Goal: Task Accomplishment & Management: Manage account settings

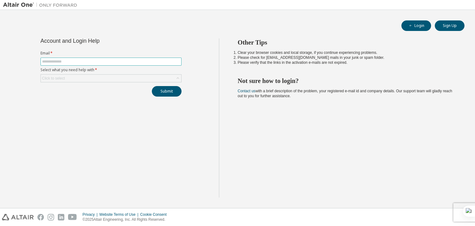
click at [83, 62] on input "text" at bounding box center [111, 61] width 138 height 5
type input "**********"
click at [86, 77] on div "Click to select" at bounding box center [111, 78] width 140 height 7
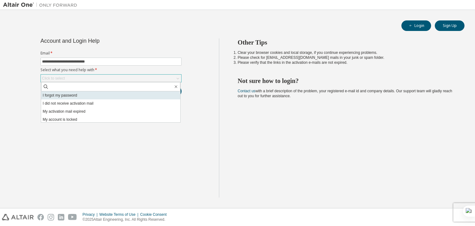
click at [89, 94] on li "I forgot my password" at bounding box center [110, 95] width 139 height 8
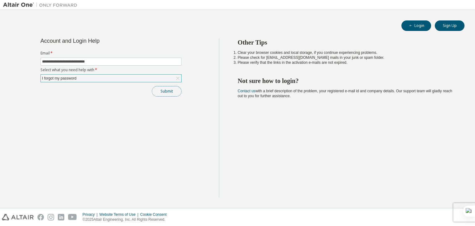
click at [167, 93] on button "Submit" at bounding box center [167, 91] width 30 height 11
click at [124, 83] on div "**********" at bounding box center [111, 67] width 148 height 58
click at [158, 88] on button "Submit" at bounding box center [167, 91] width 30 height 11
click at [172, 94] on button "Submit" at bounding box center [167, 91] width 30 height 11
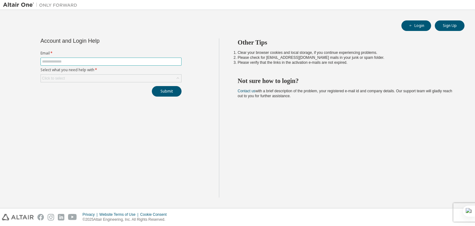
type input "**********"
click at [110, 78] on div "Click to select" at bounding box center [111, 78] width 140 height 7
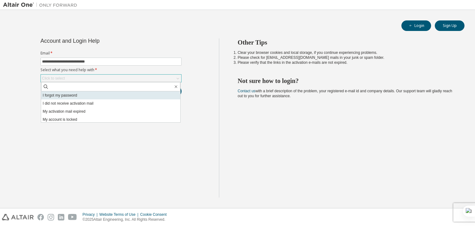
click at [80, 97] on li "I forgot my password" at bounding box center [110, 95] width 139 height 8
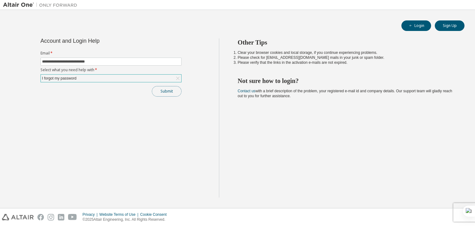
click at [165, 93] on button "Submit" at bounding box center [167, 91] width 30 height 11
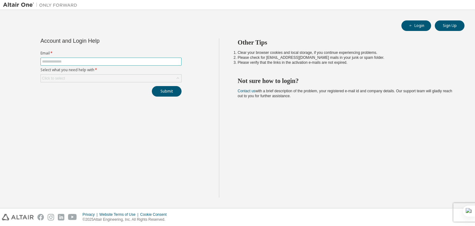
click at [100, 60] on input "text" at bounding box center [111, 61] width 138 height 5
type input "**********"
click at [95, 75] on div "Click to select" at bounding box center [111, 78] width 140 height 7
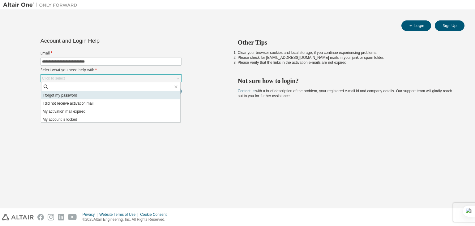
click at [90, 92] on li "I forgot my password" at bounding box center [110, 95] width 139 height 8
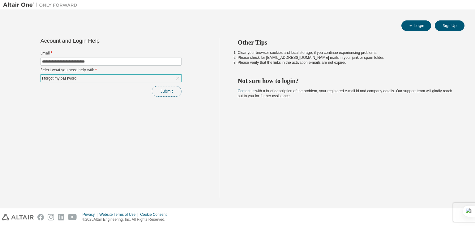
click at [164, 90] on button "Submit" at bounding box center [167, 91] width 30 height 11
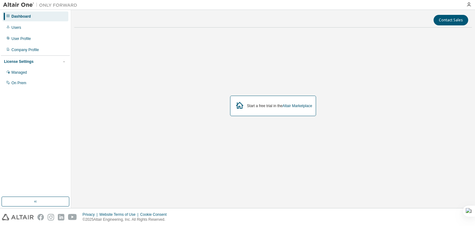
click at [260, 110] on div "Start a free trial in the Altair Marketplace" at bounding box center [273, 106] width 86 height 20
click at [354, 45] on div "Start a free trial in the Altair Marketplace" at bounding box center [273, 105] width 398 height 147
click at [25, 76] on div "Managed" at bounding box center [35, 72] width 66 height 10
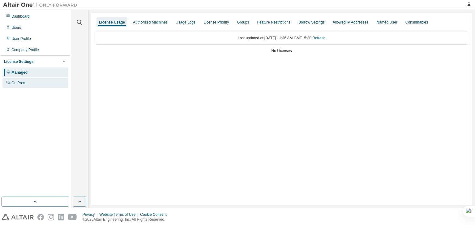
click at [28, 85] on div "On Prem" at bounding box center [35, 83] width 66 height 10
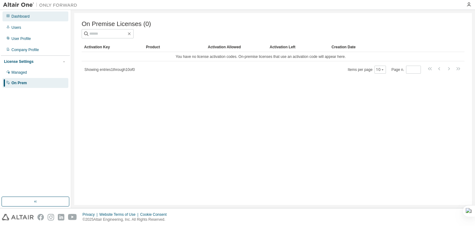
click at [20, 16] on div "Dashboard" at bounding box center [20, 16] width 18 height 5
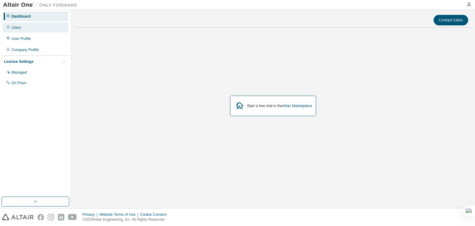
click at [28, 32] on div "Users" at bounding box center [35, 28] width 66 height 10
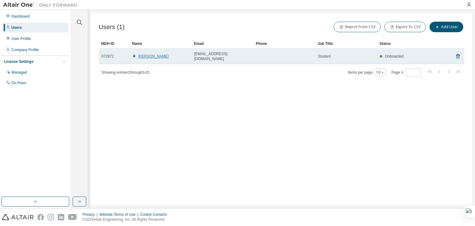
click at [158, 54] on link "[PERSON_NAME]" at bounding box center [153, 56] width 31 height 4
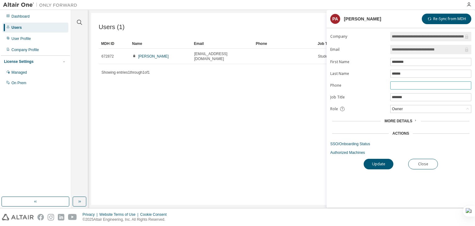
click at [412, 84] on input "text" at bounding box center [431, 85] width 78 height 5
type input "**********"
click at [381, 162] on button "Update" at bounding box center [379, 164] width 30 height 11
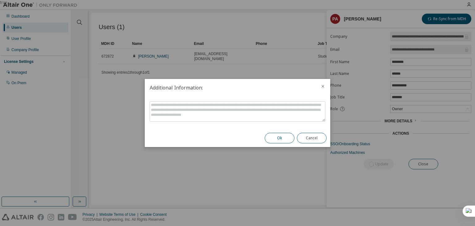
click at [283, 135] on button "Ok" at bounding box center [280, 138] width 30 height 11
